Goal: Task Accomplishment & Management: Use online tool/utility

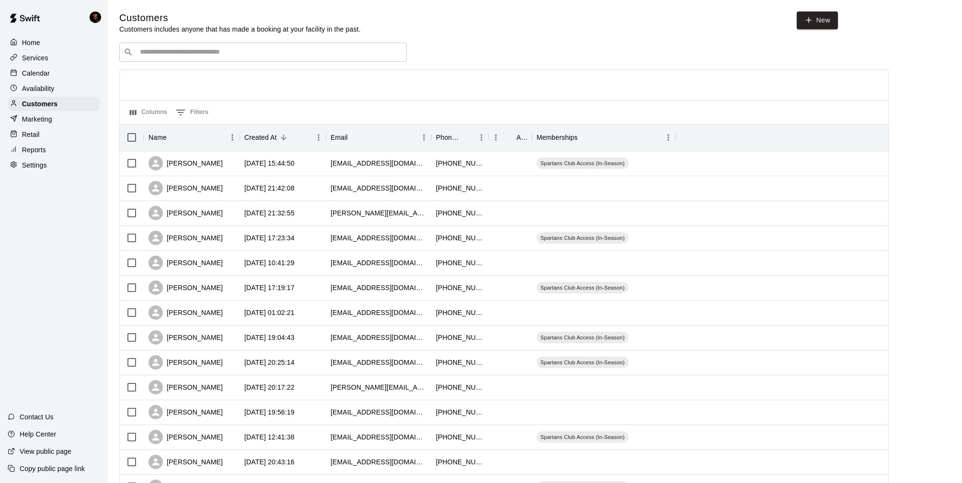
scroll to position [187, 0]
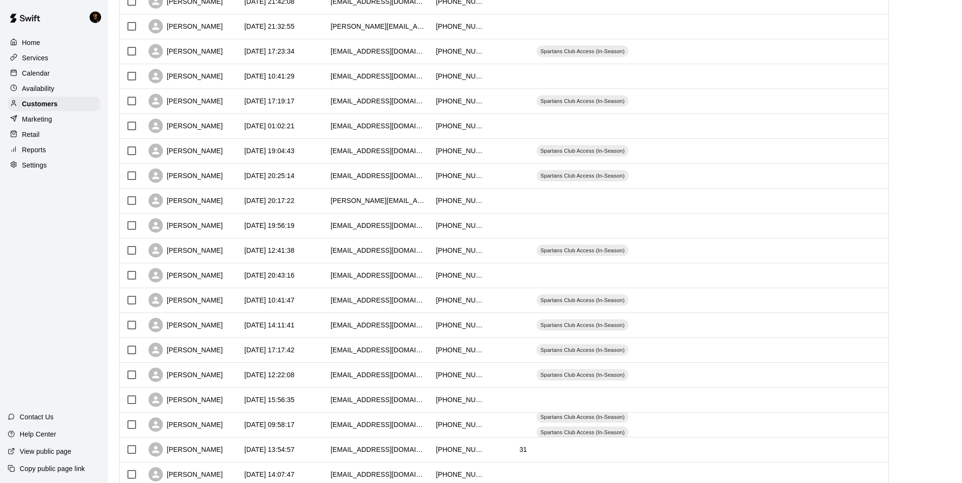
click at [55, 121] on div "Marketing" at bounding box center [54, 119] width 92 height 14
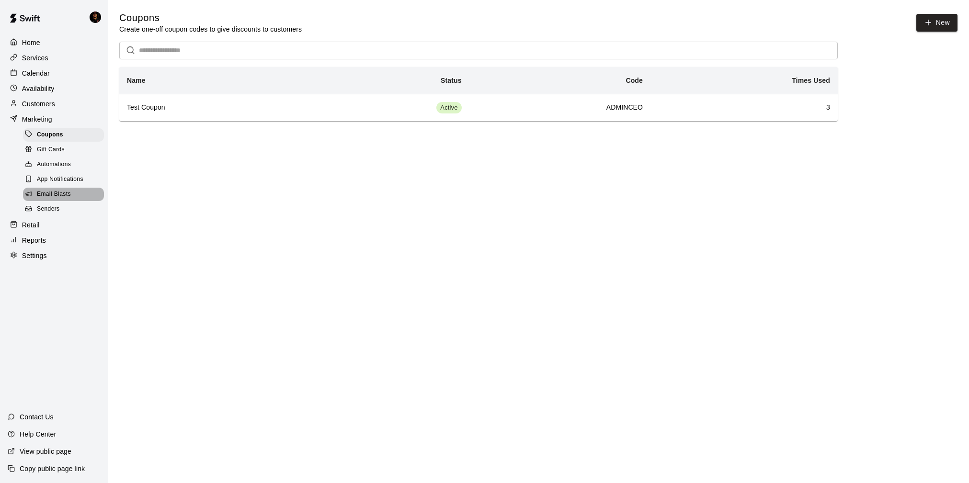
click at [55, 194] on span "Email Blasts" at bounding box center [54, 195] width 34 height 10
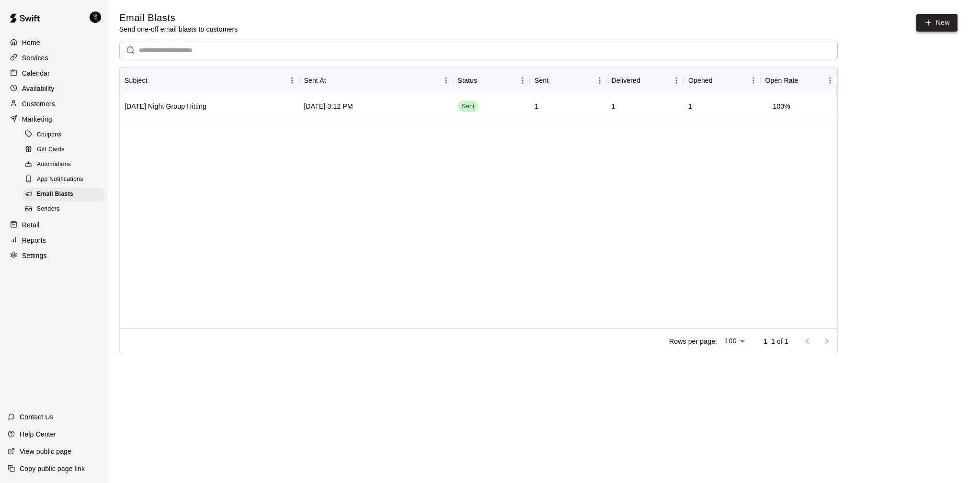
click at [927, 22] on icon at bounding box center [928, 22] width 9 height 9
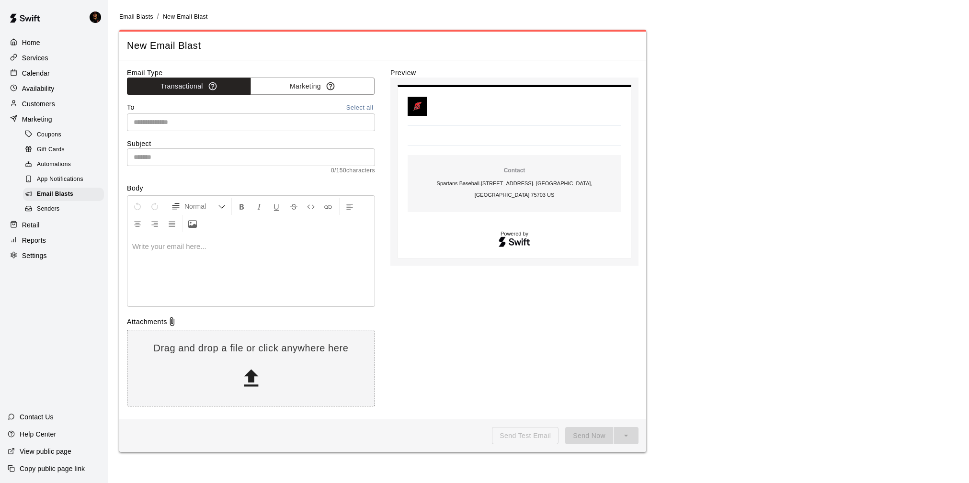
click at [177, 127] on input "text" at bounding box center [250, 122] width 241 height 12
click at [209, 117] on input "text" at bounding box center [250, 122] width 241 height 12
click at [310, 80] on button "Marketing" at bounding box center [313, 87] width 124 height 18
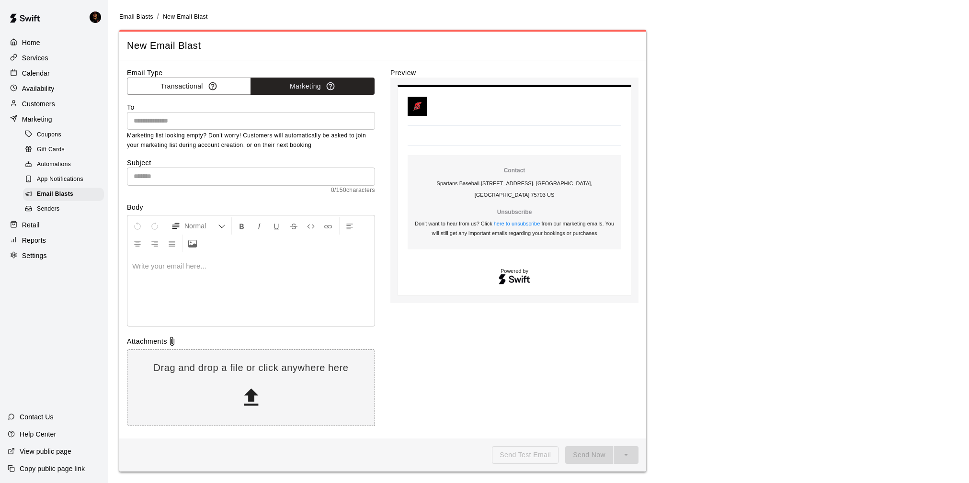
click at [201, 117] on input "text" at bounding box center [250, 121] width 241 height 12
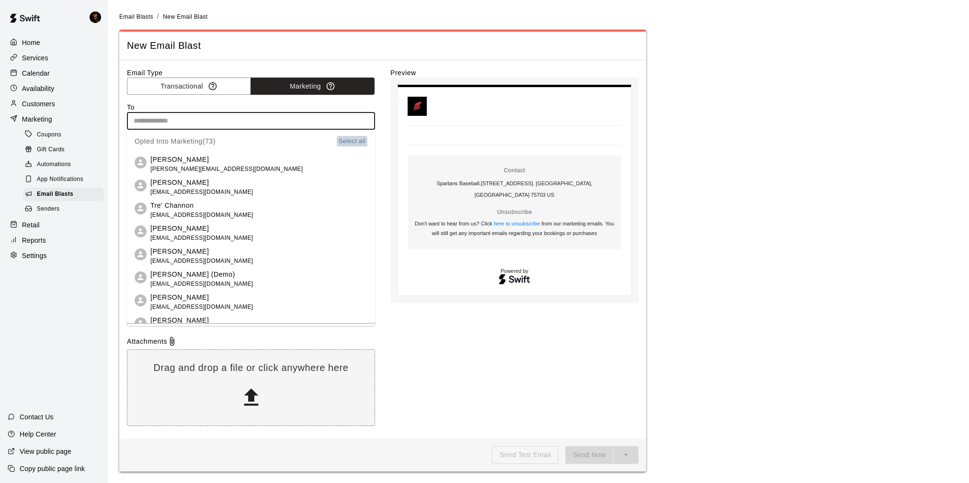
click at [352, 142] on button "Select all" at bounding box center [352, 141] width 31 height 11
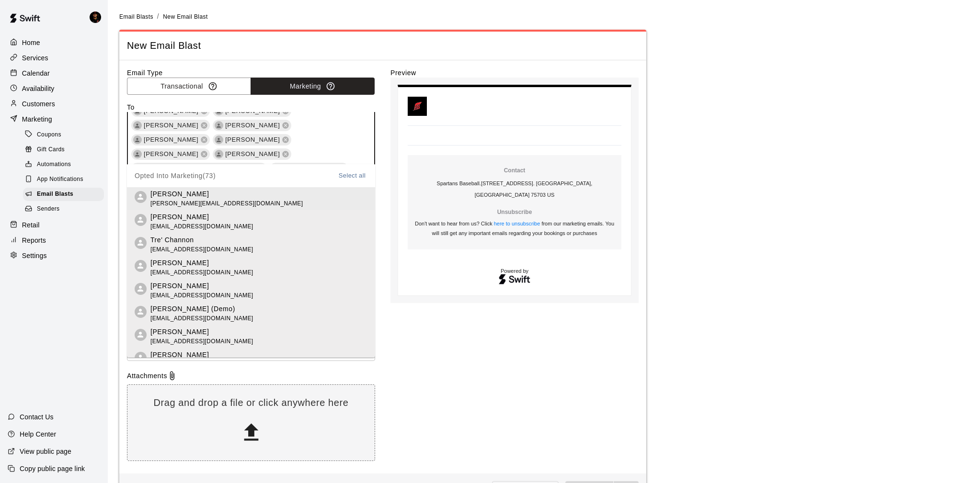
click at [309, 307] on input "text" at bounding box center [283, 313] width 145 height 12
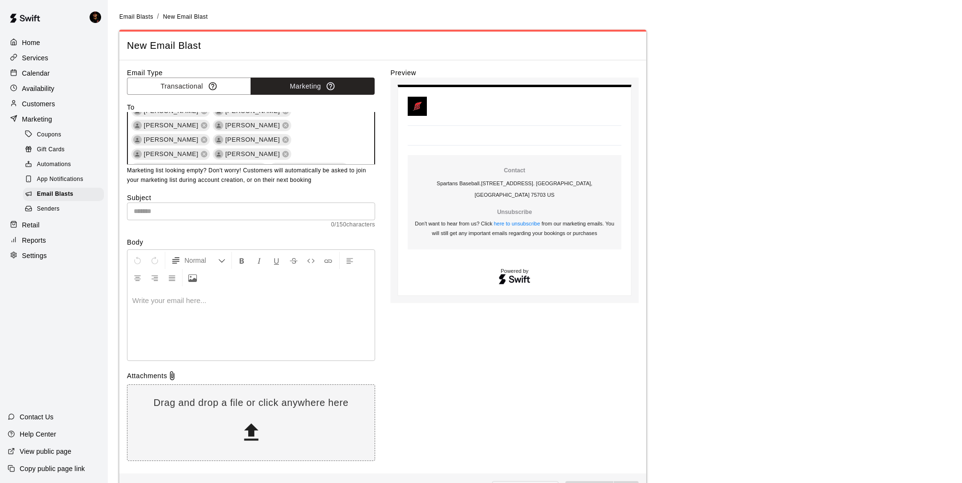
click at [189, 204] on input "text" at bounding box center [251, 212] width 248 height 18
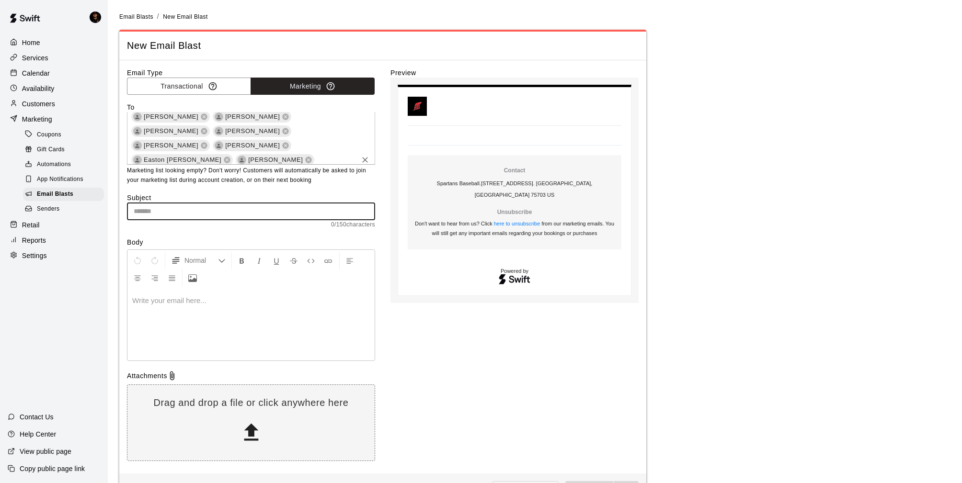
scroll to position [286, 0]
click at [58, 124] on div "Marketing" at bounding box center [54, 119] width 92 height 14
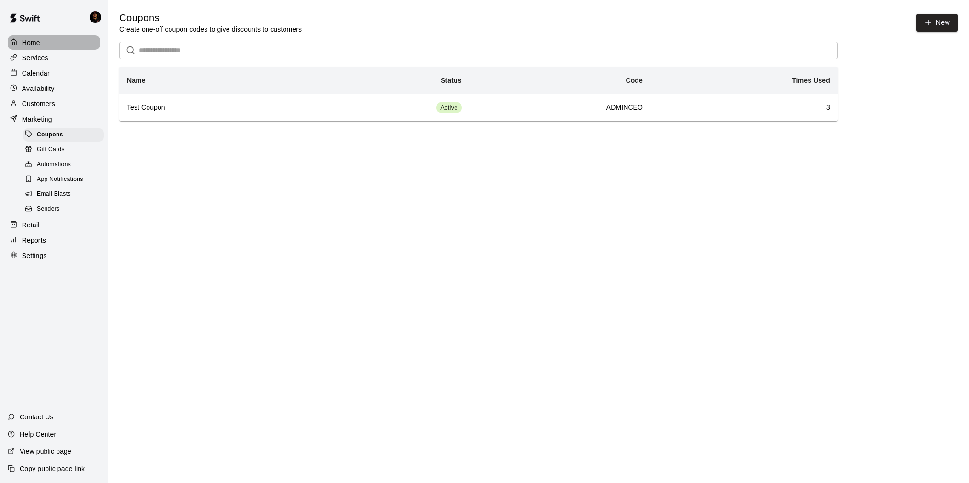
click at [49, 41] on div "Home" at bounding box center [54, 42] width 92 height 14
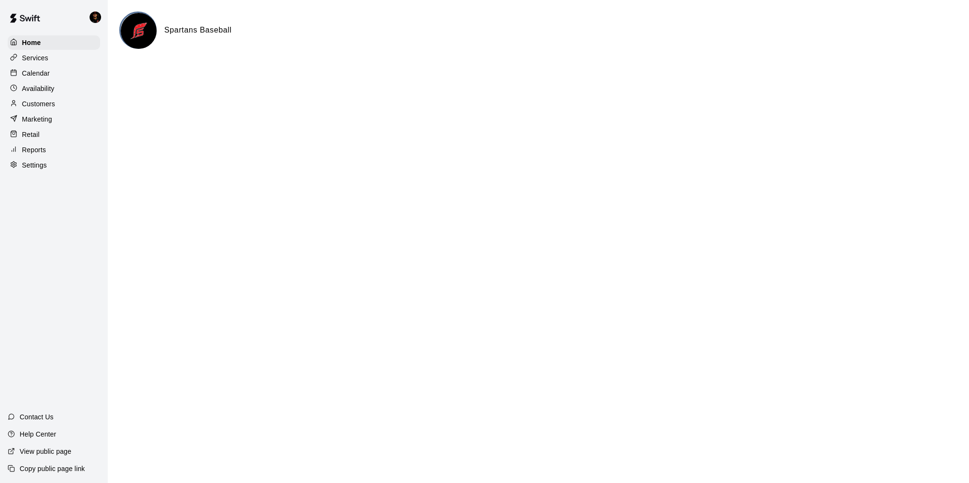
click at [58, 75] on div "Calendar" at bounding box center [54, 73] width 92 height 14
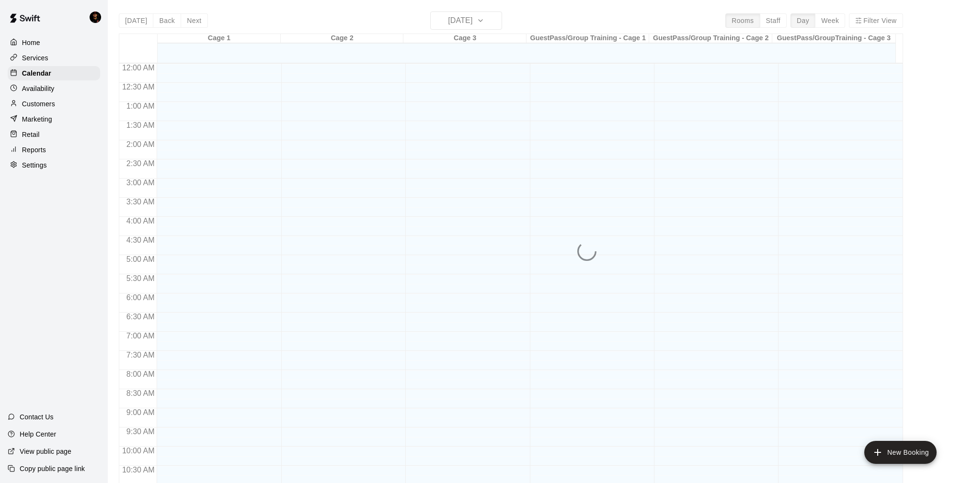
scroll to position [461, 0]
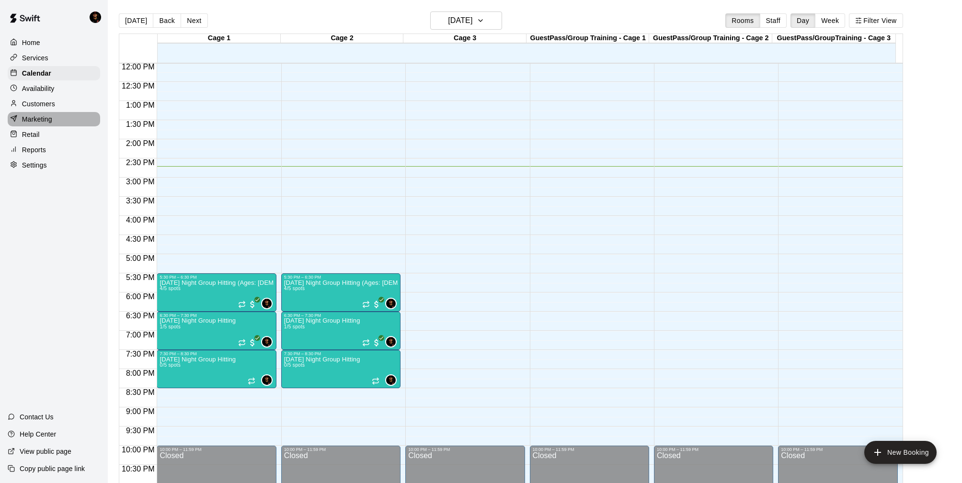
click at [41, 124] on p "Marketing" at bounding box center [37, 119] width 30 height 10
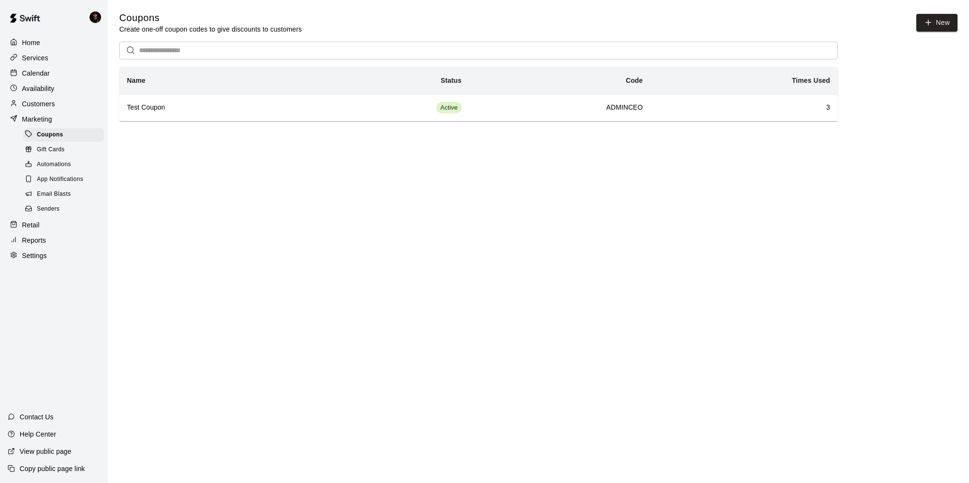
click at [45, 106] on p "Customers" at bounding box center [38, 104] width 33 height 10
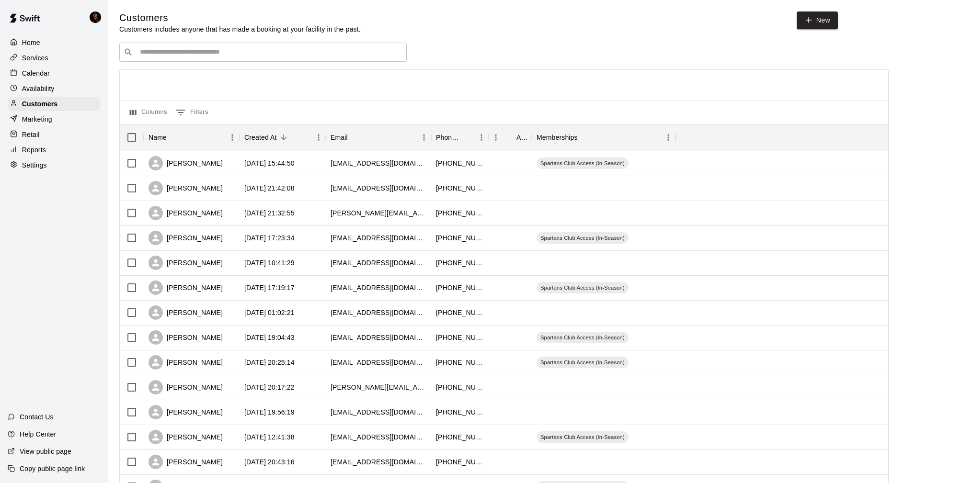
click at [47, 45] on div "Home" at bounding box center [54, 42] width 92 height 14
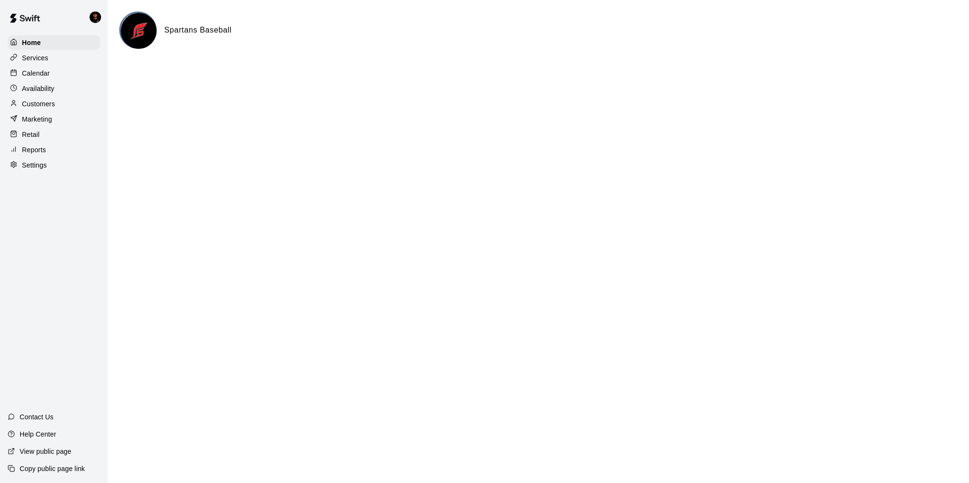
click at [45, 107] on p "Customers" at bounding box center [38, 104] width 33 height 10
